Goal: Task Accomplishment & Management: Use online tool/utility

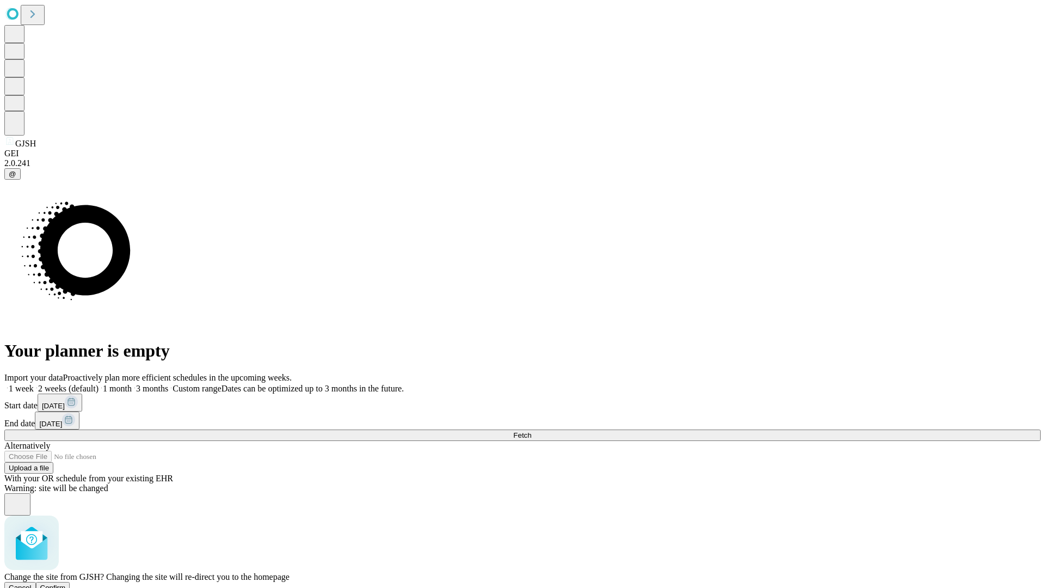
click at [66, 583] on span "Confirm" at bounding box center [53, 587] width 26 height 8
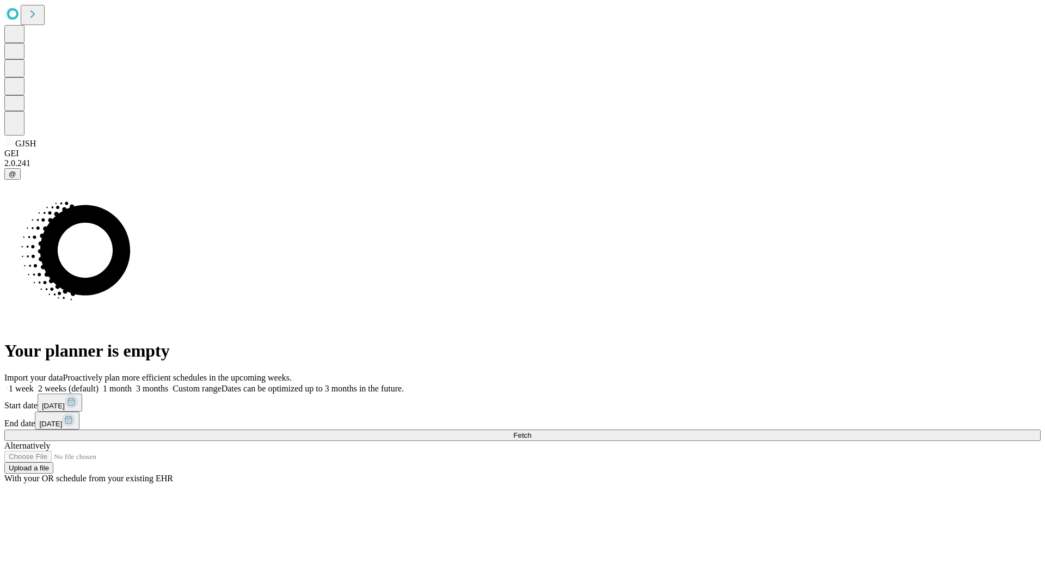
click at [132, 384] on label "1 month" at bounding box center [114, 388] width 33 height 9
click at [531, 431] on span "Fetch" at bounding box center [522, 435] width 18 height 8
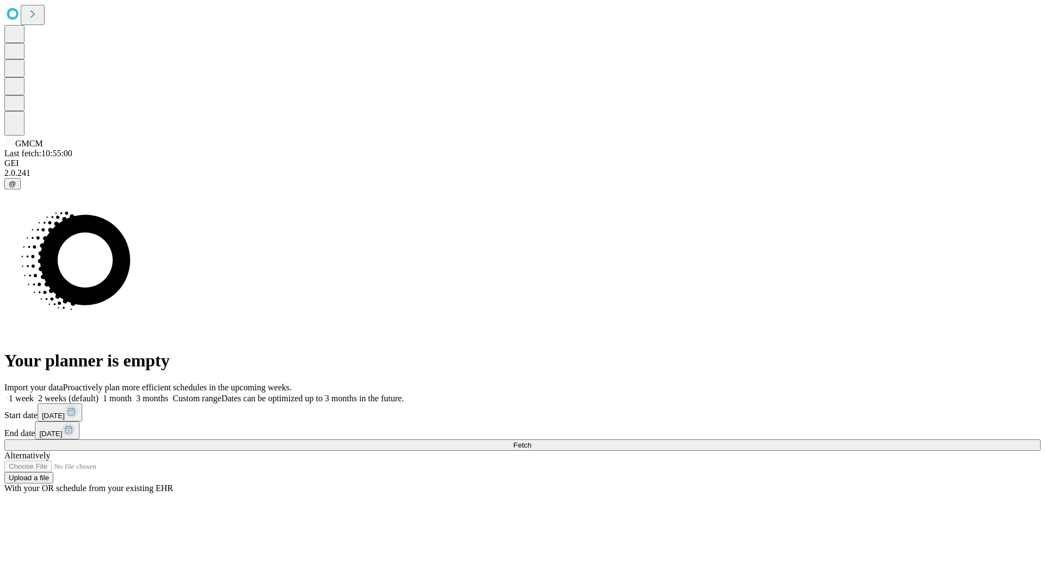
click at [132, 393] on label "1 month" at bounding box center [114, 397] width 33 height 9
click at [531, 441] on span "Fetch" at bounding box center [522, 445] width 18 height 8
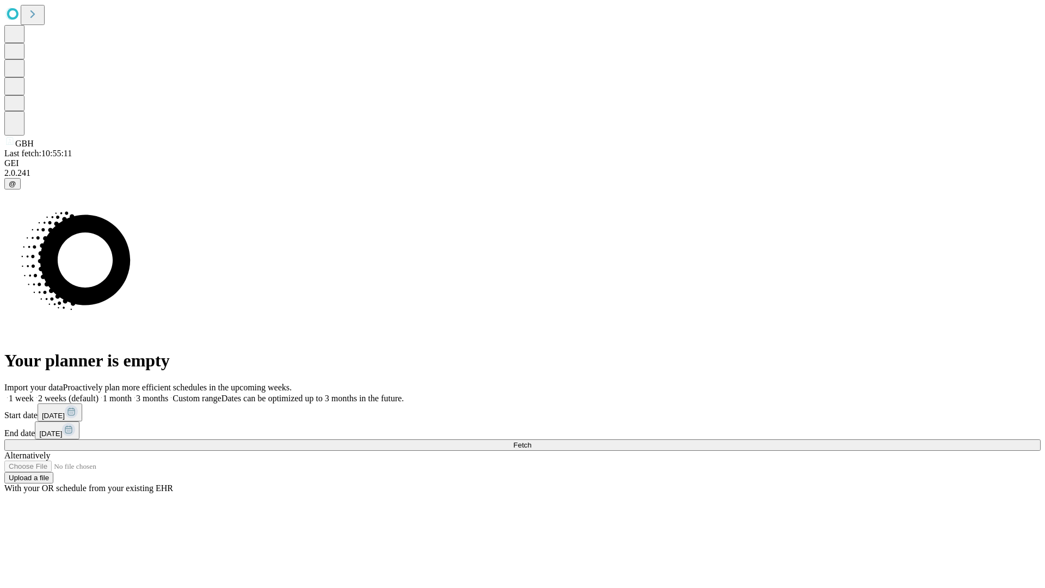
click at [132, 393] on label "1 month" at bounding box center [114, 397] width 33 height 9
click at [531, 441] on span "Fetch" at bounding box center [522, 445] width 18 height 8
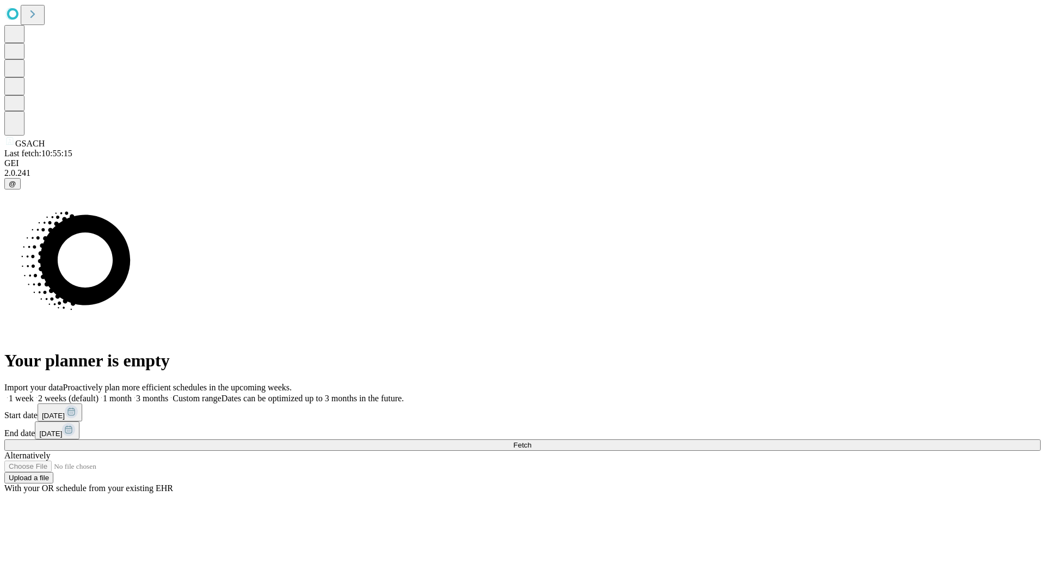
click at [531, 441] on span "Fetch" at bounding box center [522, 445] width 18 height 8
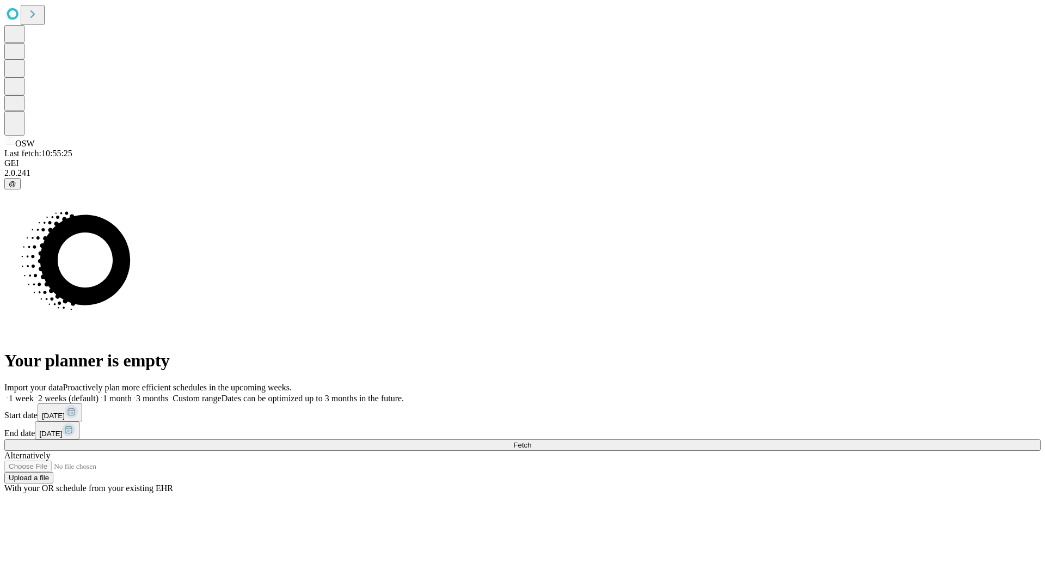
click at [132, 393] on label "1 month" at bounding box center [114, 397] width 33 height 9
click at [531, 441] on span "Fetch" at bounding box center [522, 445] width 18 height 8
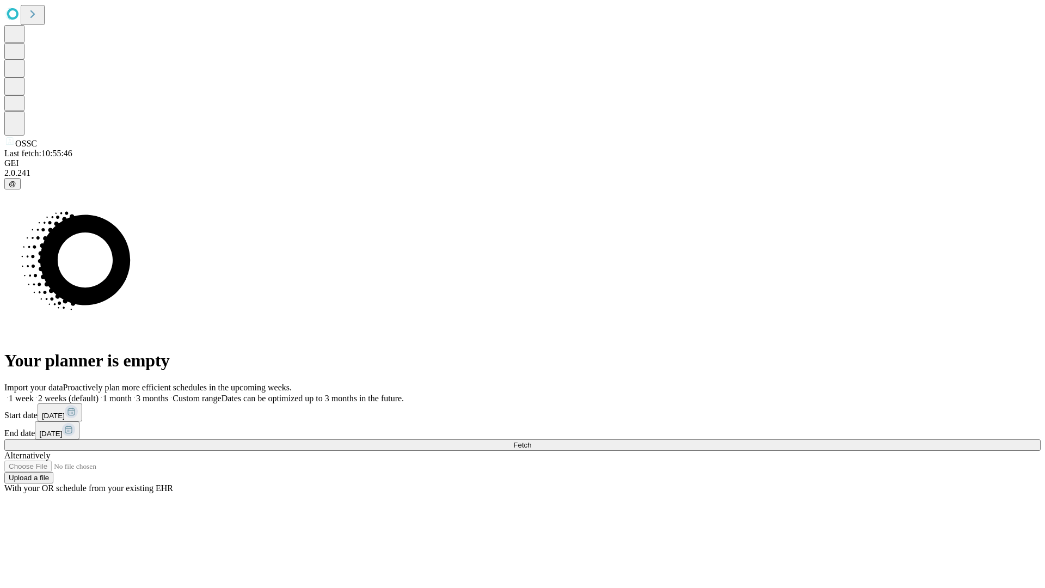
click at [132, 393] on label "1 month" at bounding box center [114, 397] width 33 height 9
click at [531, 441] on span "Fetch" at bounding box center [522, 445] width 18 height 8
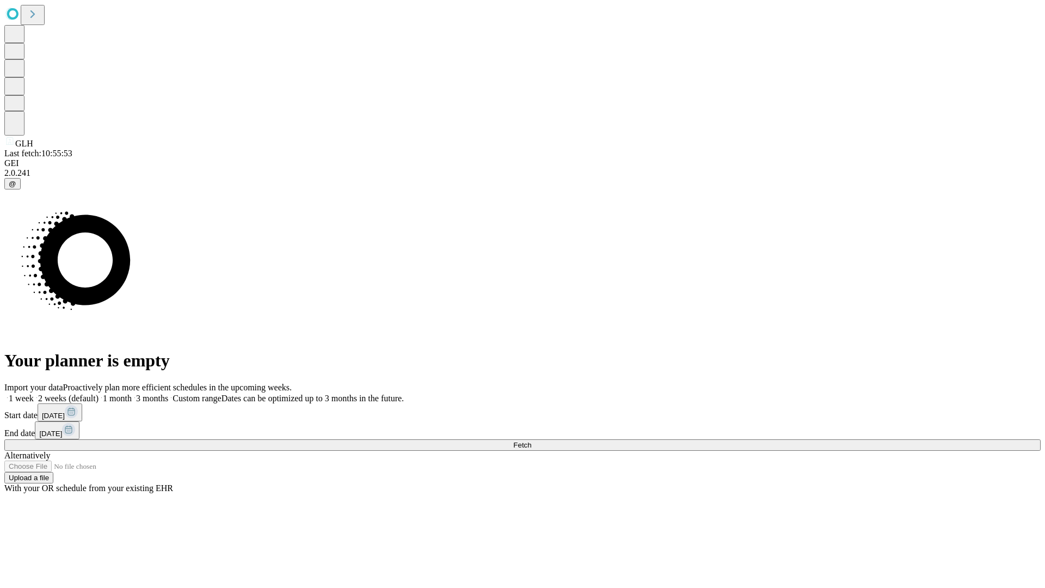
click at [132, 393] on label "1 month" at bounding box center [114, 397] width 33 height 9
click at [531, 441] on span "Fetch" at bounding box center [522, 445] width 18 height 8
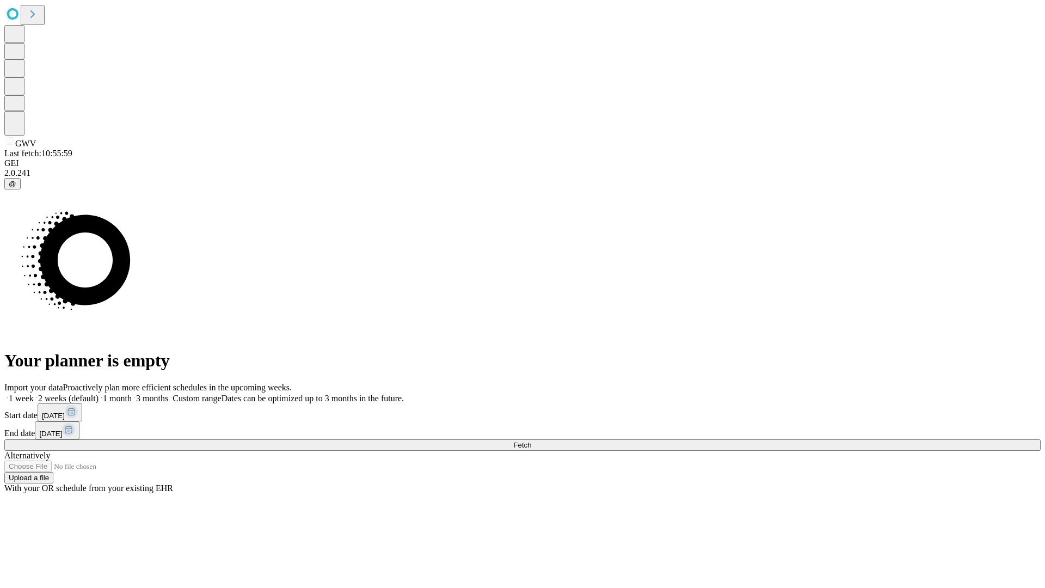
click at [132, 393] on label "1 month" at bounding box center [114, 397] width 33 height 9
click at [531, 441] on span "Fetch" at bounding box center [522, 445] width 18 height 8
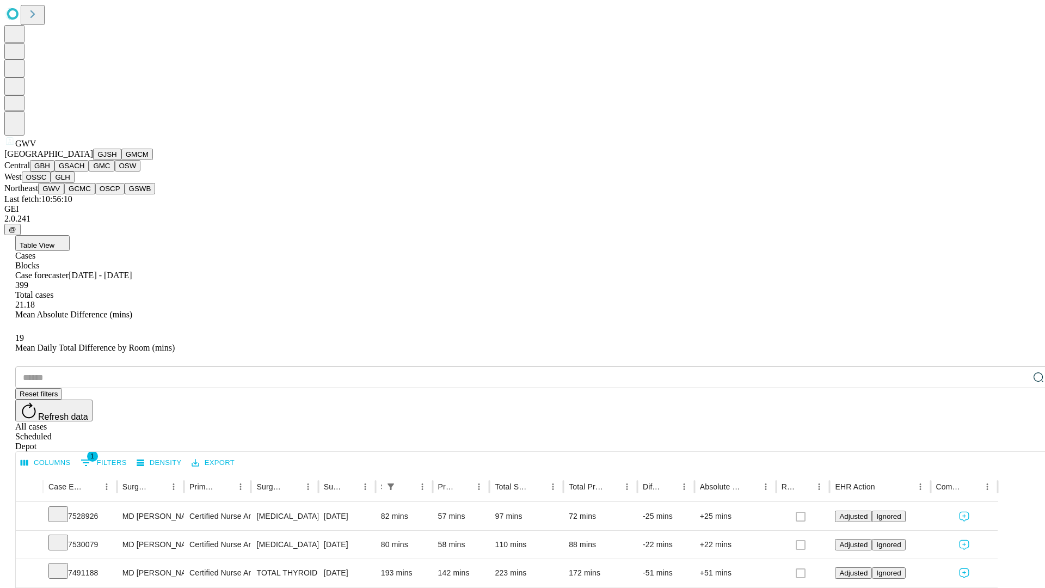
click at [84, 194] on button "GCMC" at bounding box center [79, 188] width 31 height 11
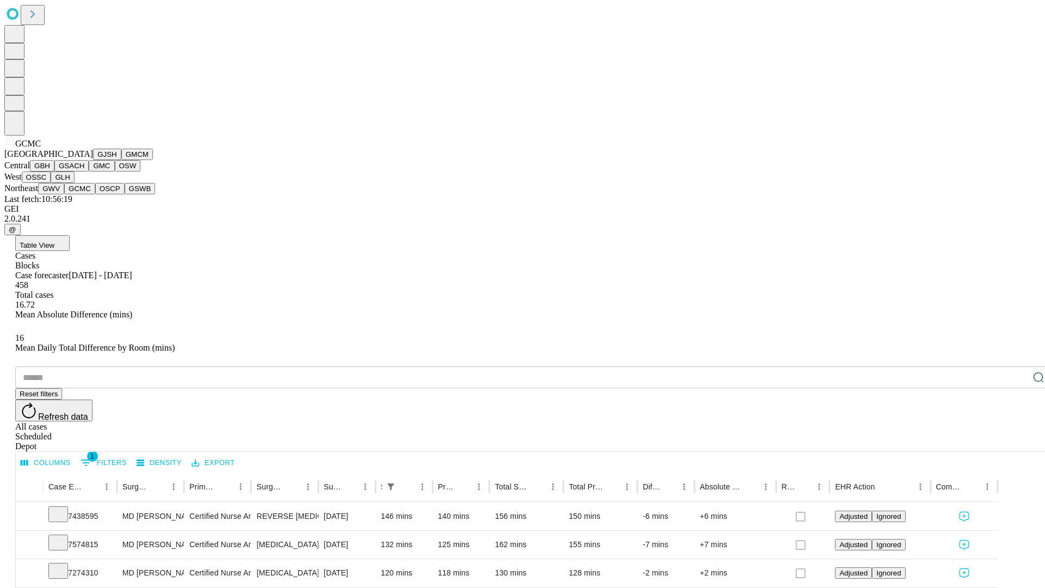
click at [95, 194] on button "OSCP" at bounding box center [109, 188] width 29 height 11
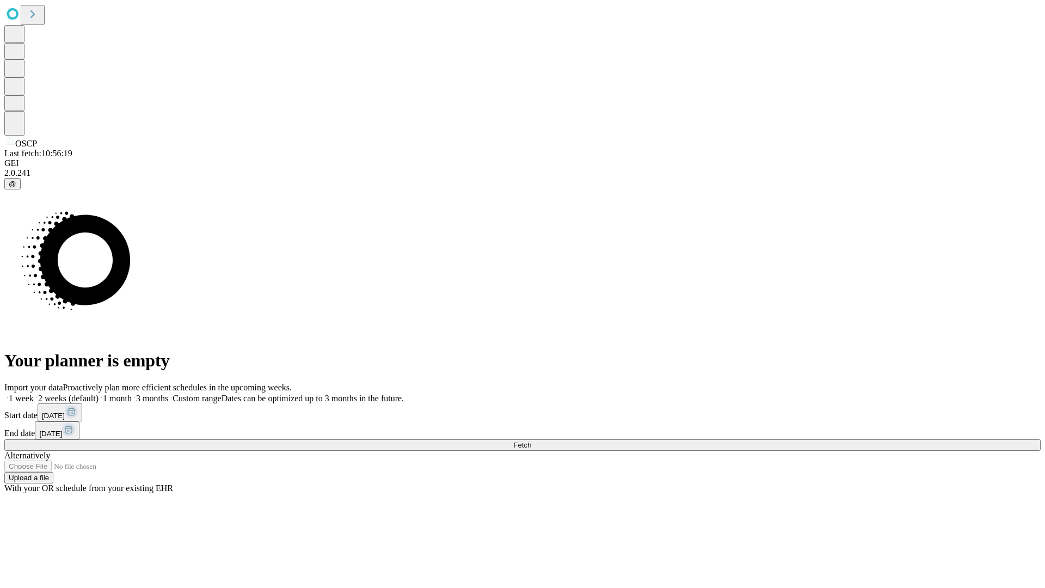
click at [132, 393] on label "1 month" at bounding box center [114, 397] width 33 height 9
click at [531, 441] on span "Fetch" at bounding box center [522, 445] width 18 height 8
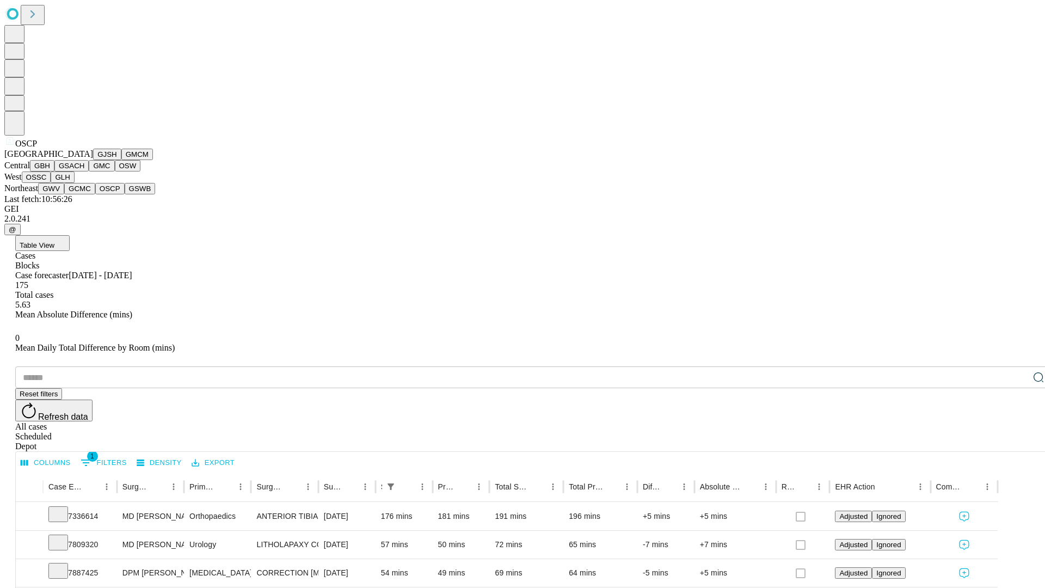
click at [125, 194] on button "GSWB" at bounding box center [140, 188] width 31 height 11
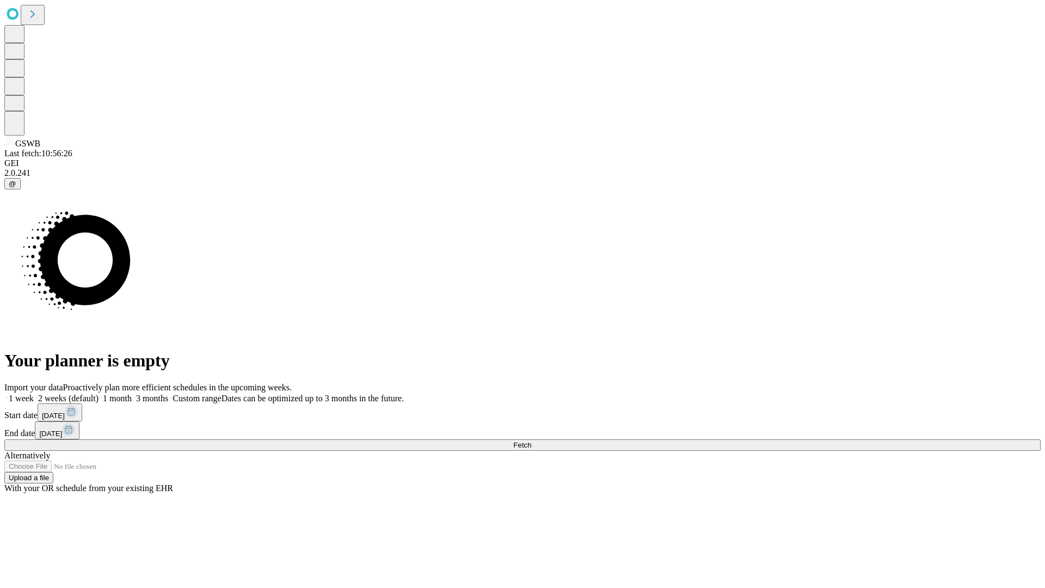
click at [132, 393] on label "1 month" at bounding box center [114, 397] width 33 height 9
click at [531, 441] on span "Fetch" at bounding box center [522, 445] width 18 height 8
